Goal: Information Seeking & Learning: Learn about a topic

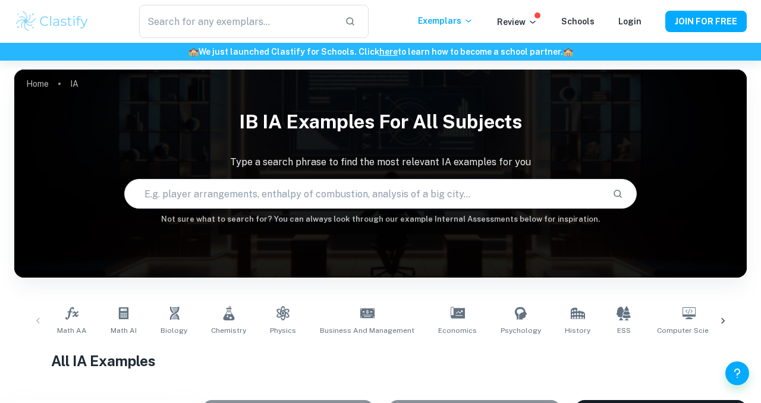
scroll to position [147, 0]
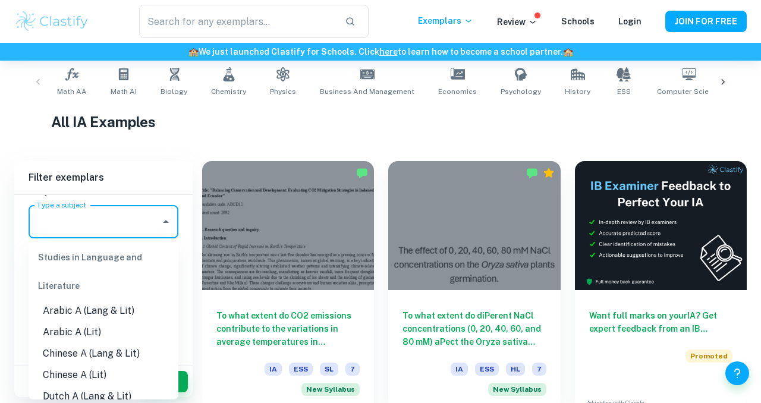
click at [87, 216] on input "Type a subject" at bounding box center [94, 221] width 121 height 23
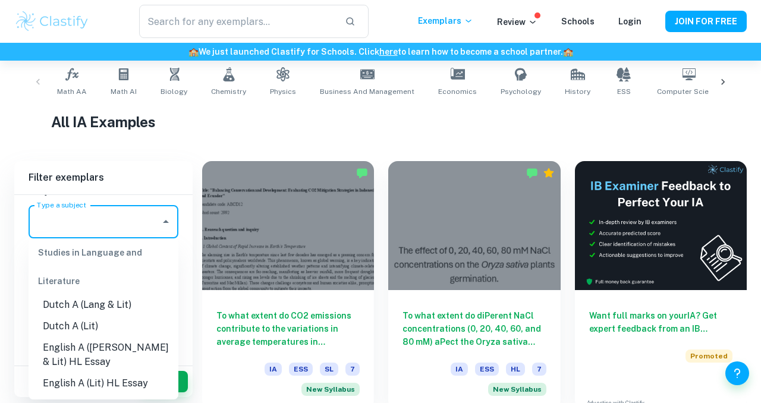
scroll to position [0, 0]
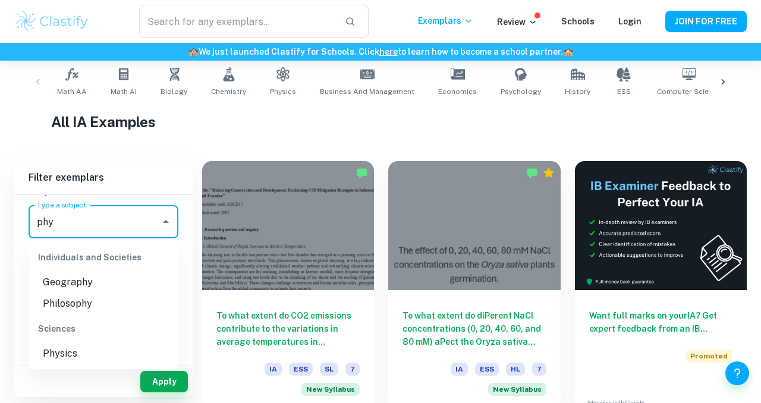
click at [77, 352] on li "Physics" at bounding box center [104, 353] width 150 height 21
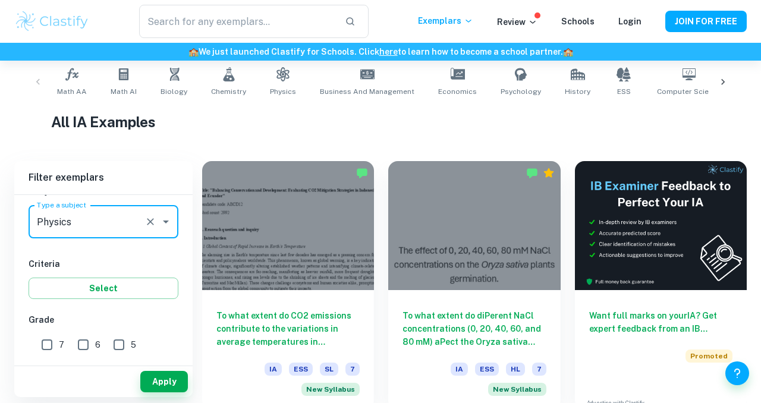
type input "Physics"
click at [42, 352] on input "7" at bounding box center [47, 345] width 24 height 24
checkbox input "true"
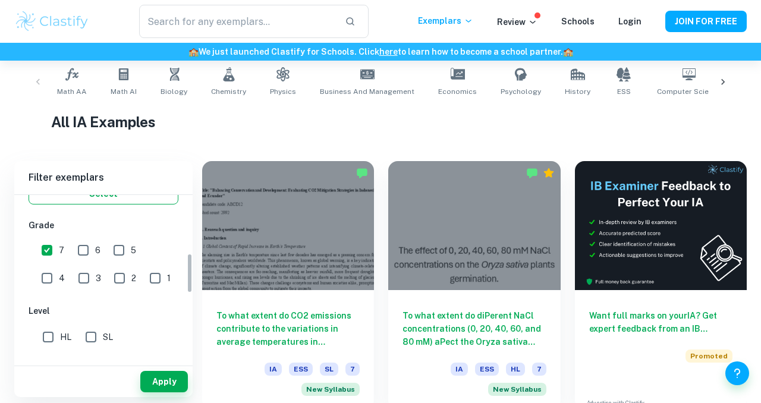
scroll to position [333, 0]
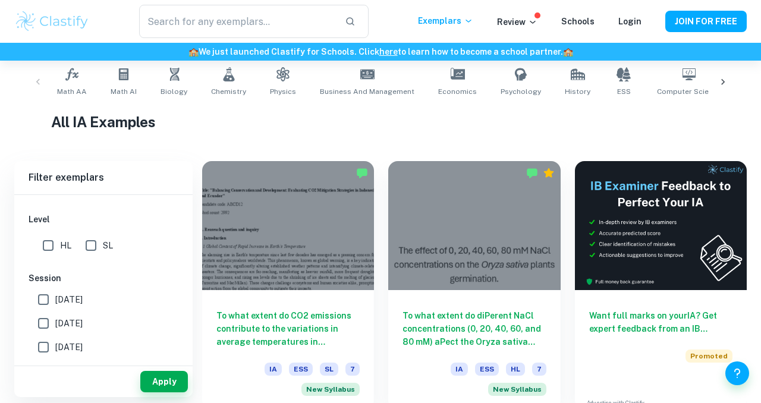
click at [49, 240] on input "HL" at bounding box center [48, 246] width 24 height 24
checkbox input "true"
click at [177, 379] on button "Apply" at bounding box center [164, 381] width 48 height 21
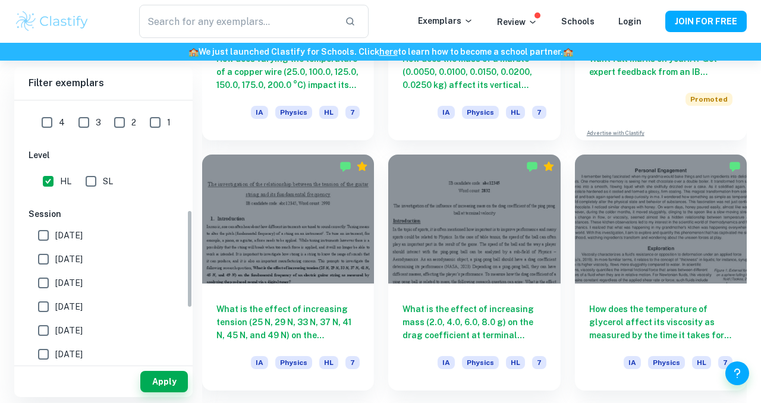
scroll to position [278, 0]
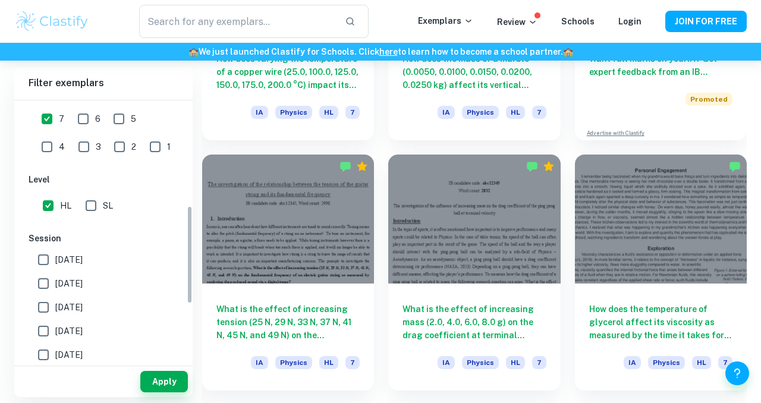
click at [56, 204] on input "HL" at bounding box center [48, 206] width 24 height 24
checkbox input "false"
click at [160, 376] on button "Apply" at bounding box center [164, 381] width 48 height 21
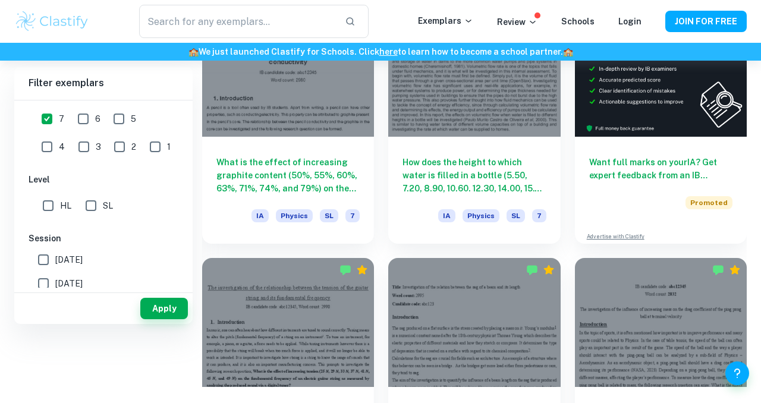
scroll to position [261, 0]
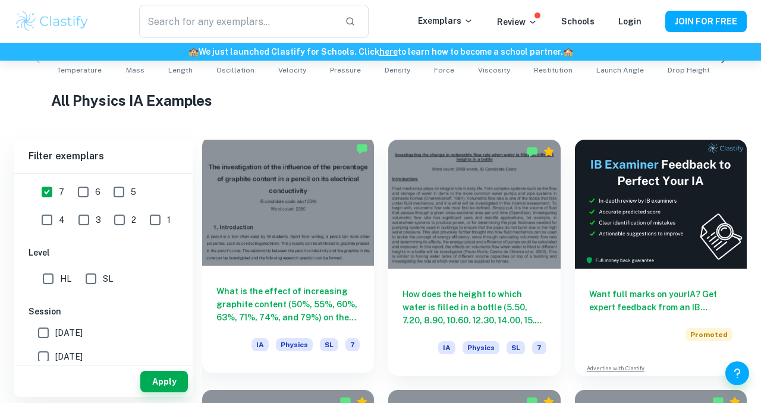
click at [301, 295] on h6 "What is the effect of increasing graphite content (50%, 55%, 60%, 63%, 71%, 74%…" at bounding box center [287, 304] width 143 height 39
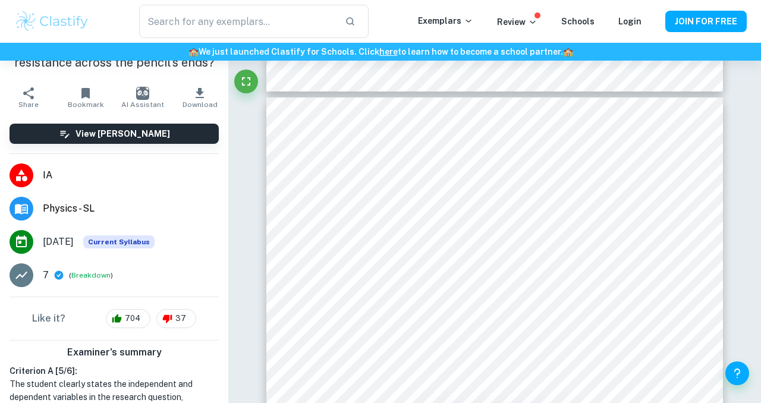
scroll to position [104, 0]
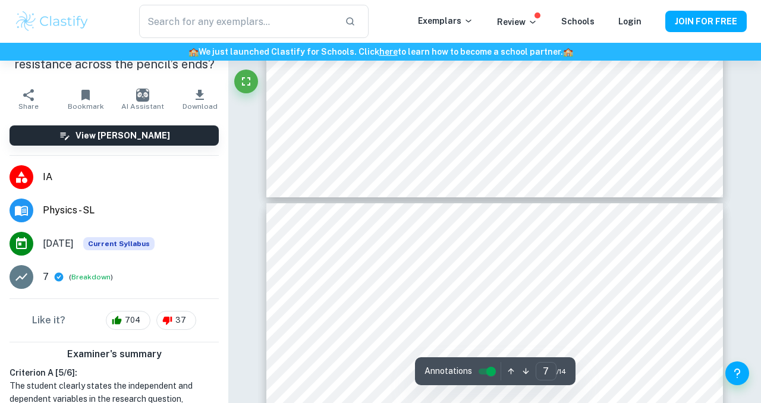
type input "6"
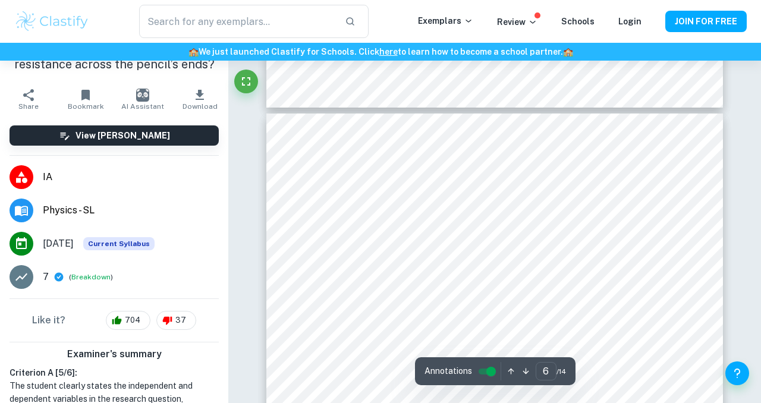
scroll to position [3362, 0]
